Goal: Task Accomplishment & Management: Manage account settings

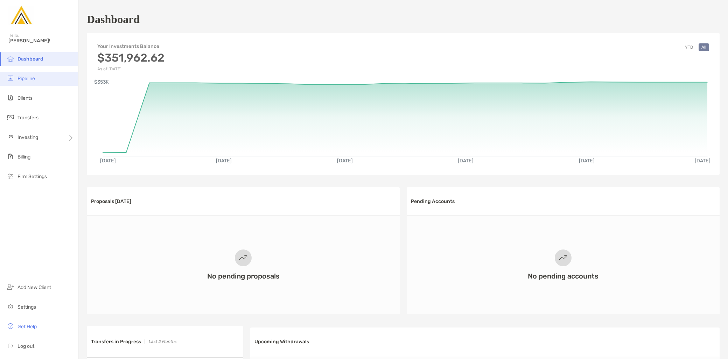
click at [32, 80] on span "Pipeline" at bounding box center [25, 79] width 17 height 6
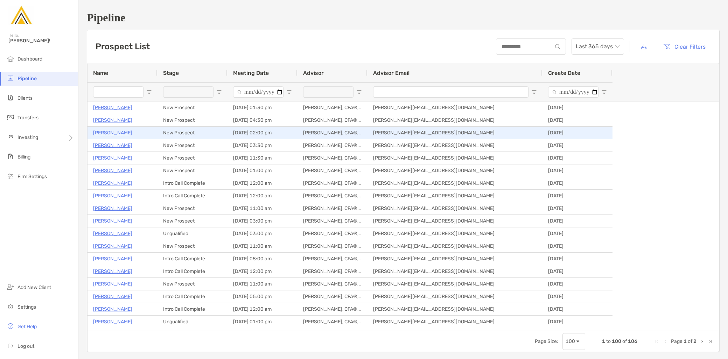
type input "**********"
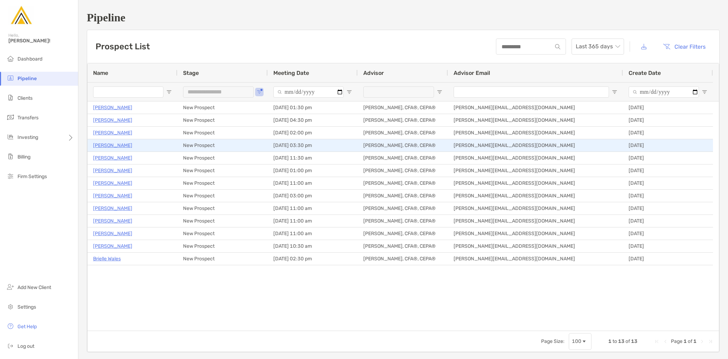
click at [115, 145] on p "[PERSON_NAME]" at bounding box center [112, 145] width 39 height 9
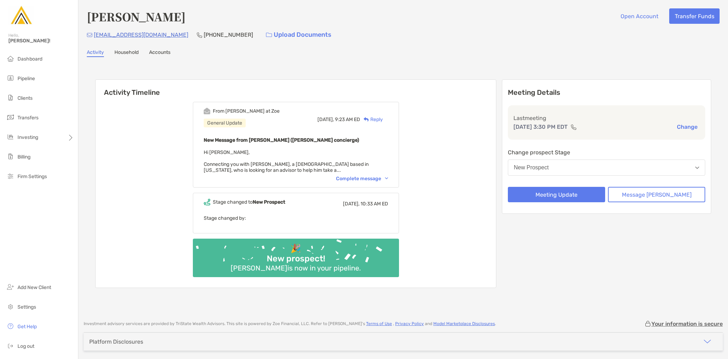
click at [386, 179] on div "Complete message" at bounding box center [362, 179] width 52 height 6
